Goal: Transaction & Acquisition: Download file/media

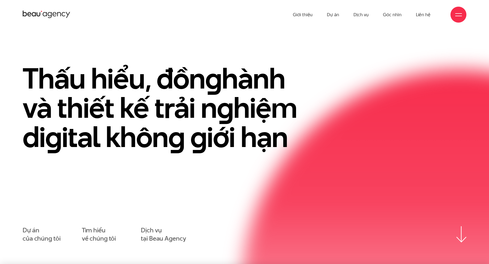
click at [338, 7] on link "Dự án" at bounding box center [333, 14] width 12 height 29
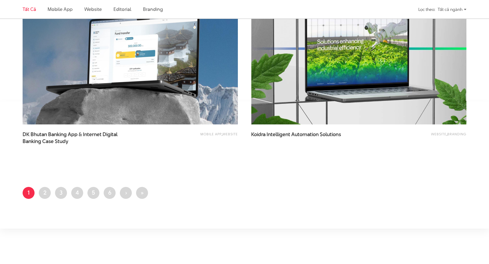
scroll to position [1248, 0]
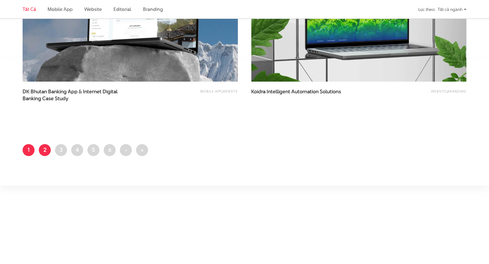
click at [45, 150] on link "Trang 2" at bounding box center [45, 150] width 12 height 12
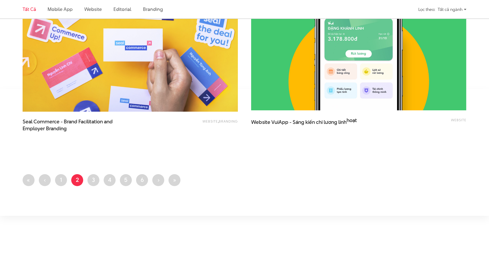
scroll to position [1222, 0]
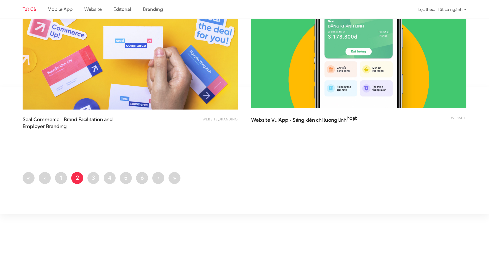
click at [99, 174] on li "Trang 3" at bounding box center [93, 178] width 12 height 12
drag, startPoint x: 96, startPoint y: 177, endPoint x: 118, endPoint y: 173, distance: 22.6
click at [96, 177] on link "Trang 3" at bounding box center [93, 178] width 12 height 12
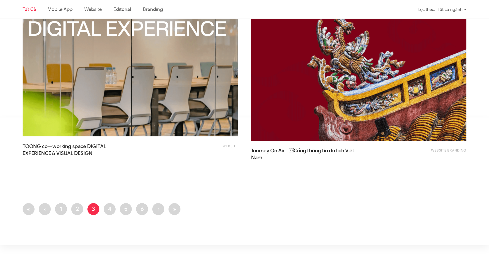
scroll to position [1195, 0]
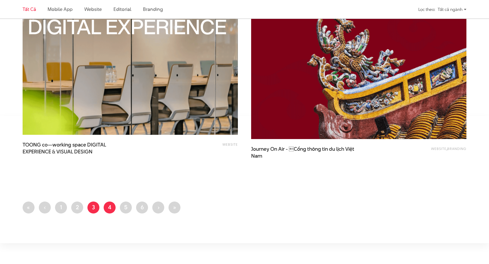
click at [112, 205] on link "Trang 4" at bounding box center [110, 207] width 12 height 12
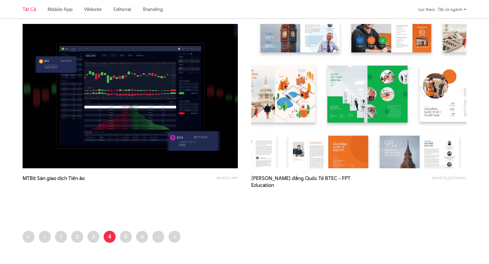
scroll to position [1168, 0]
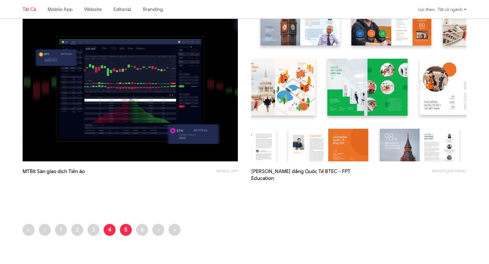
click at [123, 234] on link "Trang 5" at bounding box center [126, 230] width 12 height 12
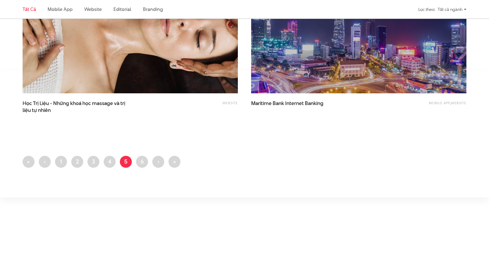
scroll to position [1248, 0]
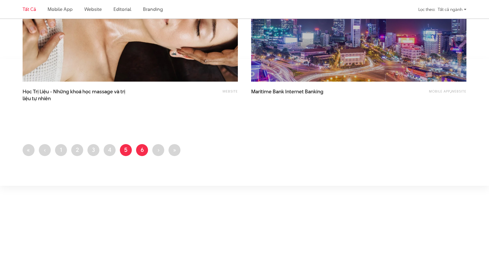
click at [143, 150] on link "Trang 6" at bounding box center [142, 150] width 12 height 12
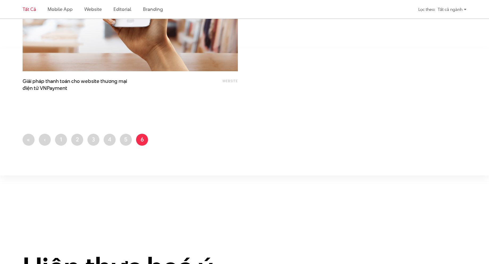
scroll to position [1301, 0]
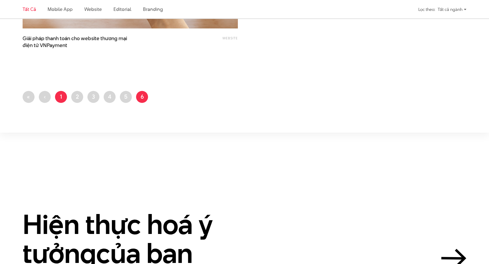
click at [62, 96] on link "Trang 1" at bounding box center [61, 97] width 12 height 12
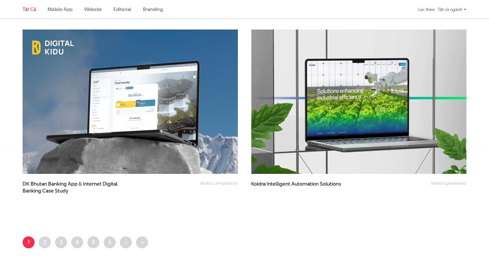
scroll to position [1275, 0]
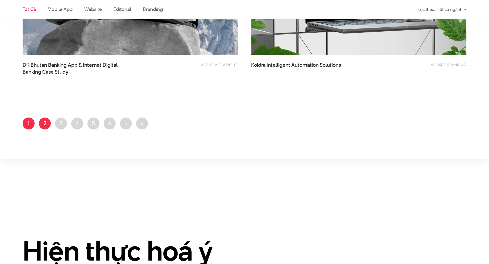
click at [46, 125] on link "Trang 2" at bounding box center [45, 123] width 12 height 12
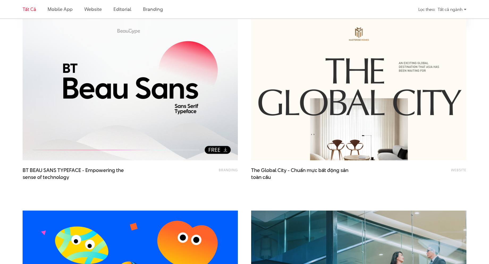
scroll to position [212, 0]
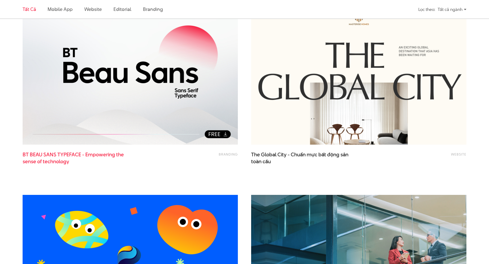
click at [82, 155] on span "BT BEAU SANS TYPEFACE - Empowering the sense of technology" at bounding box center [76, 157] width 106 height 13
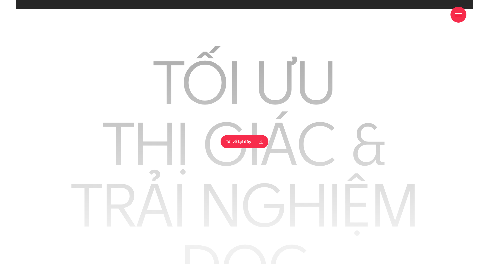
scroll to position [2151, 0]
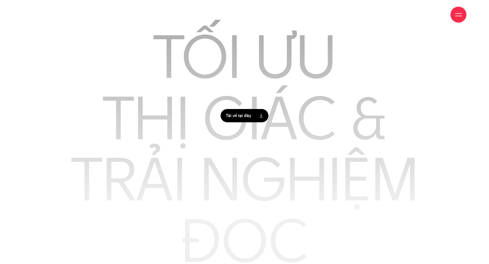
click at [242, 122] on link "Tải về tại đây" at bounding box center [244, 115] width 48 height 13
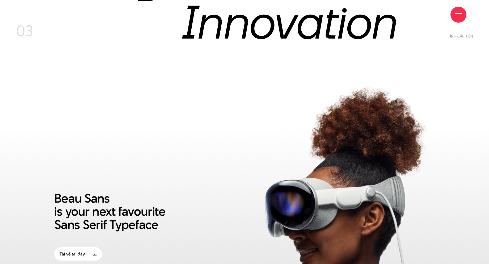
scroll to position [3160, 0]
